Goal: Find specific page/section: Find specific page/section

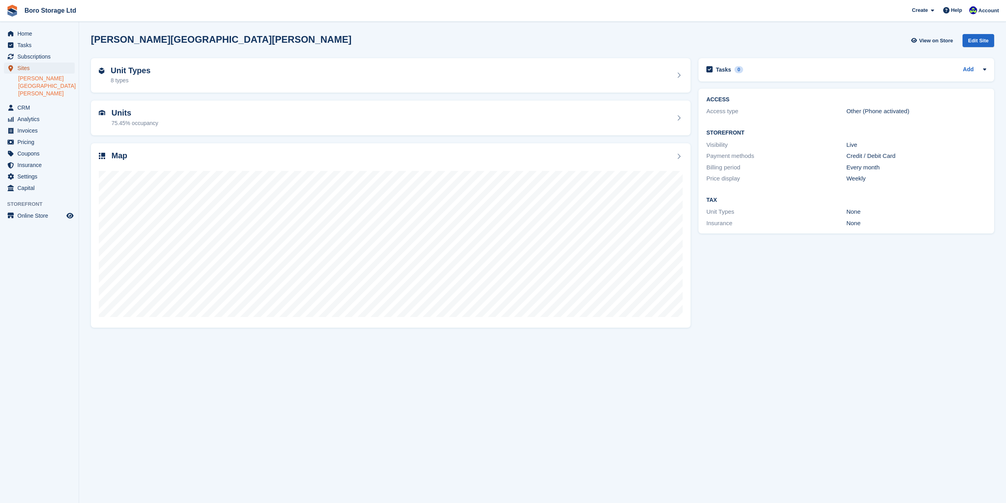
click at [23, 69] on span "Sites" at bounding box center [40, 67] width 47 height 11
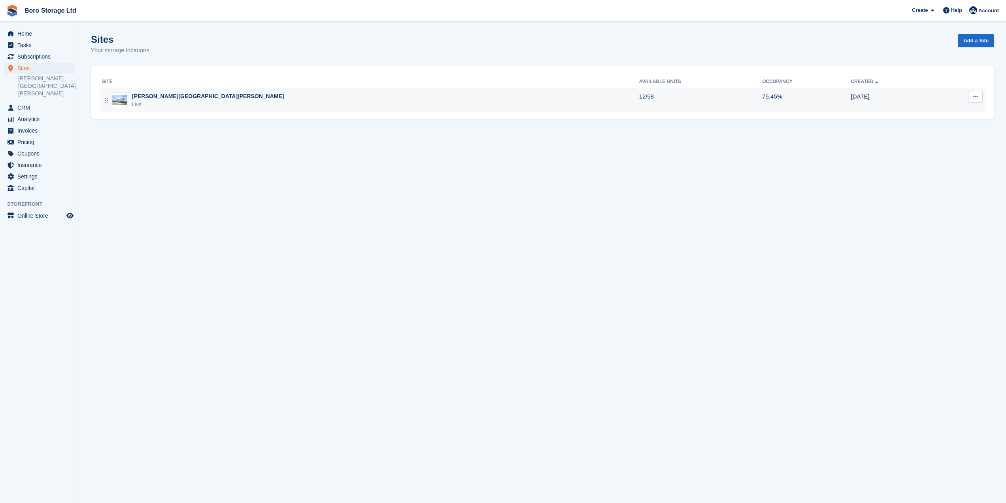
click at [142, 98] on div "[PERSON_NAME][GEOGRAPHIC_DATA][PERSON_NAME]" at bounding box center [208, 96] width 152 height 8
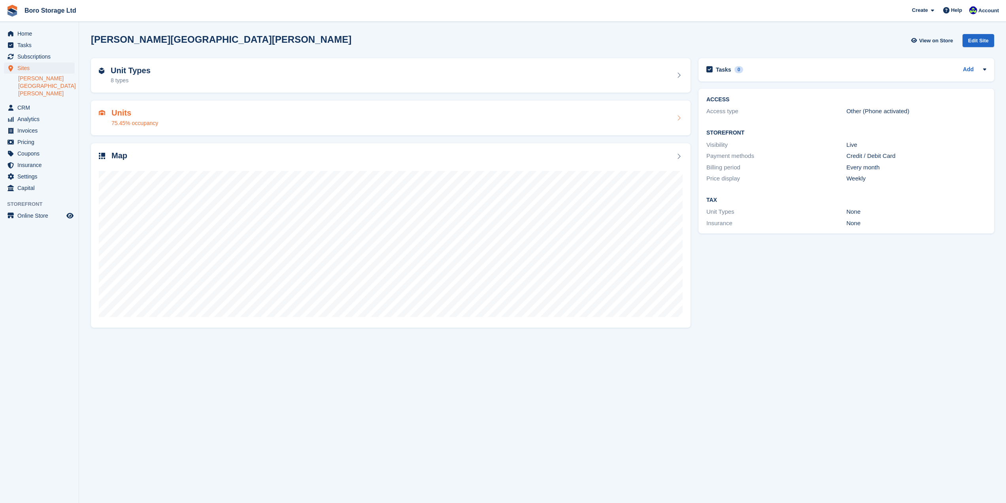
click at [130, 116] on h2 "Units" at bounding box center [135, 112] width 47 height 9
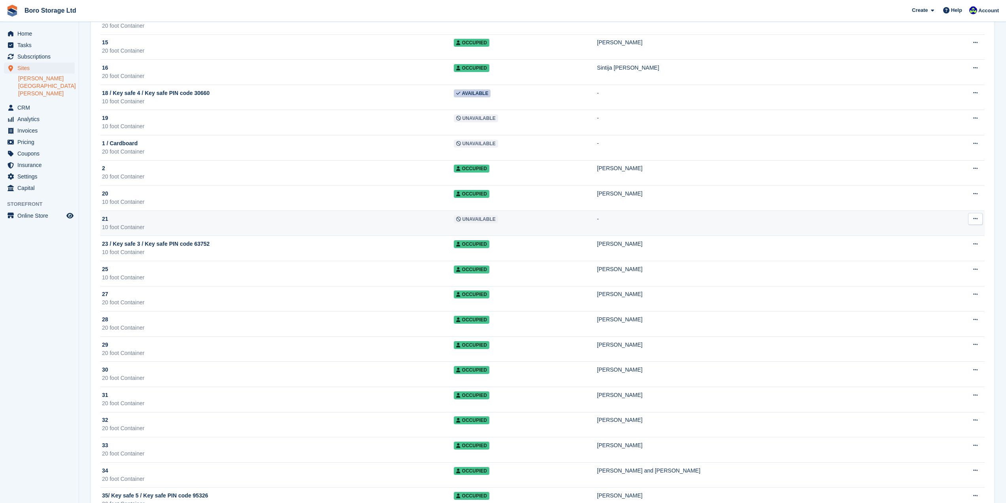
scroll to position [184, 0]
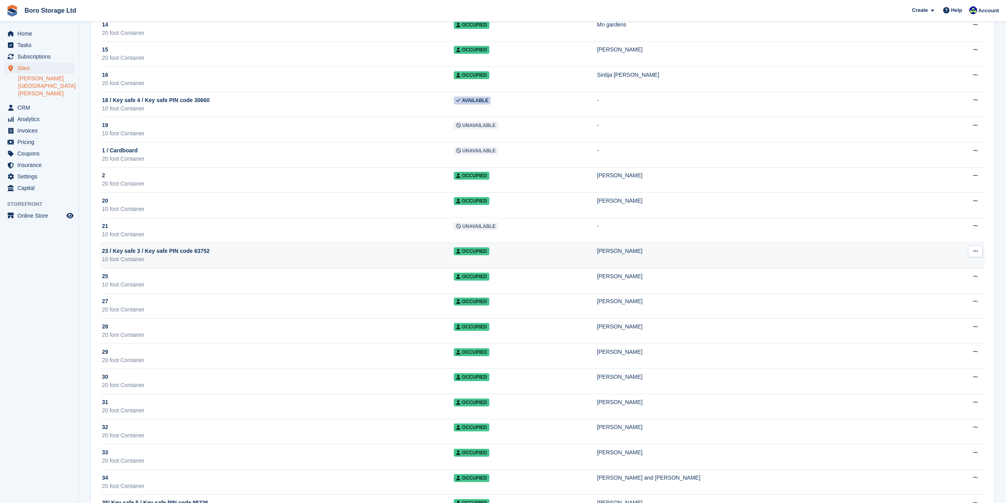
click at [197, 247] on span "23 / Key safe 3 / Key safe PIN code 63752" at bounding box center [156, 251] width 108 height 8
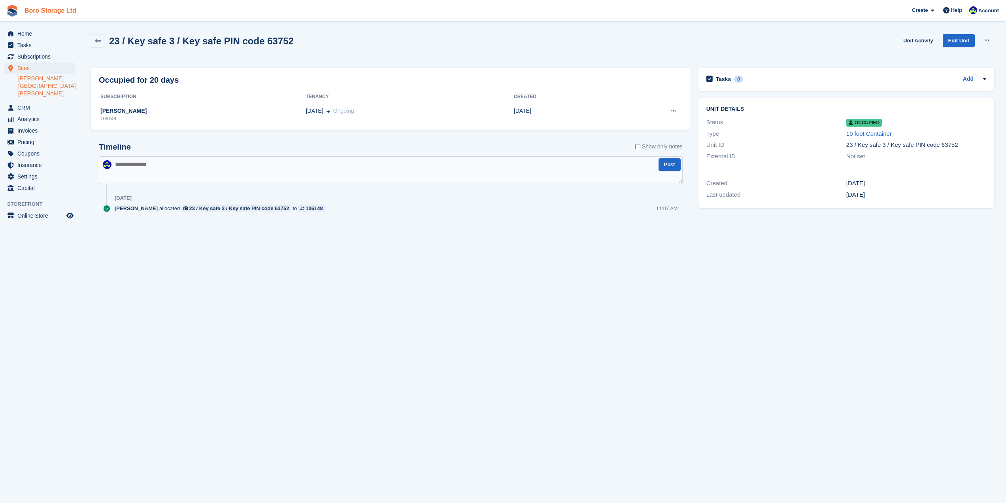
click at [39, 13] on link "Boro Storage Ltd" at bounding box center [50, 10] width 58 height 13
